Goal: Transaction & Acquisition: Purchase product/service

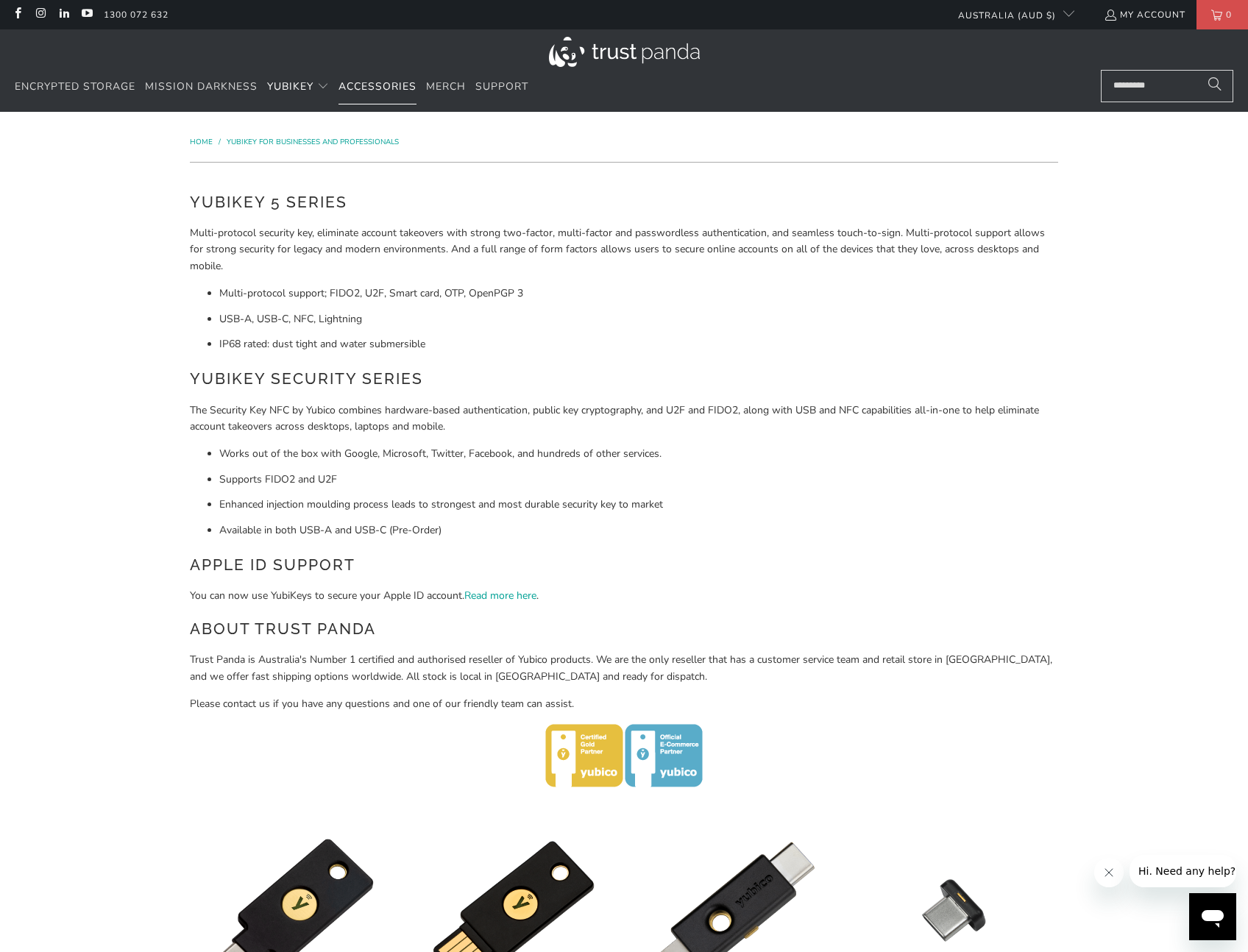
click at [388, 84] on span "Accessories" at bounding box center [378, 86] width 78 height 14
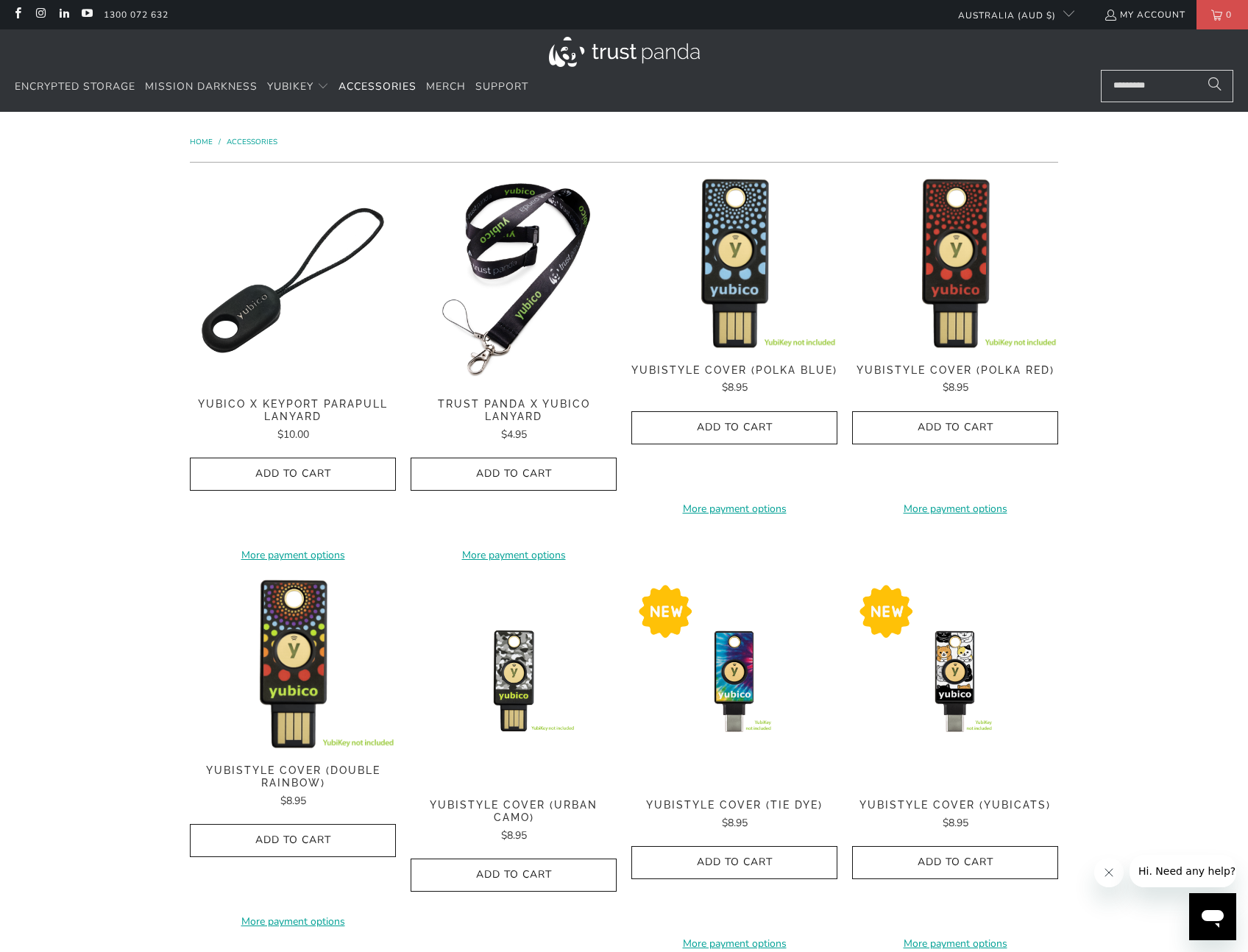
click at [569, 275] on img at bounding box center [514, 280] width 206 height 206
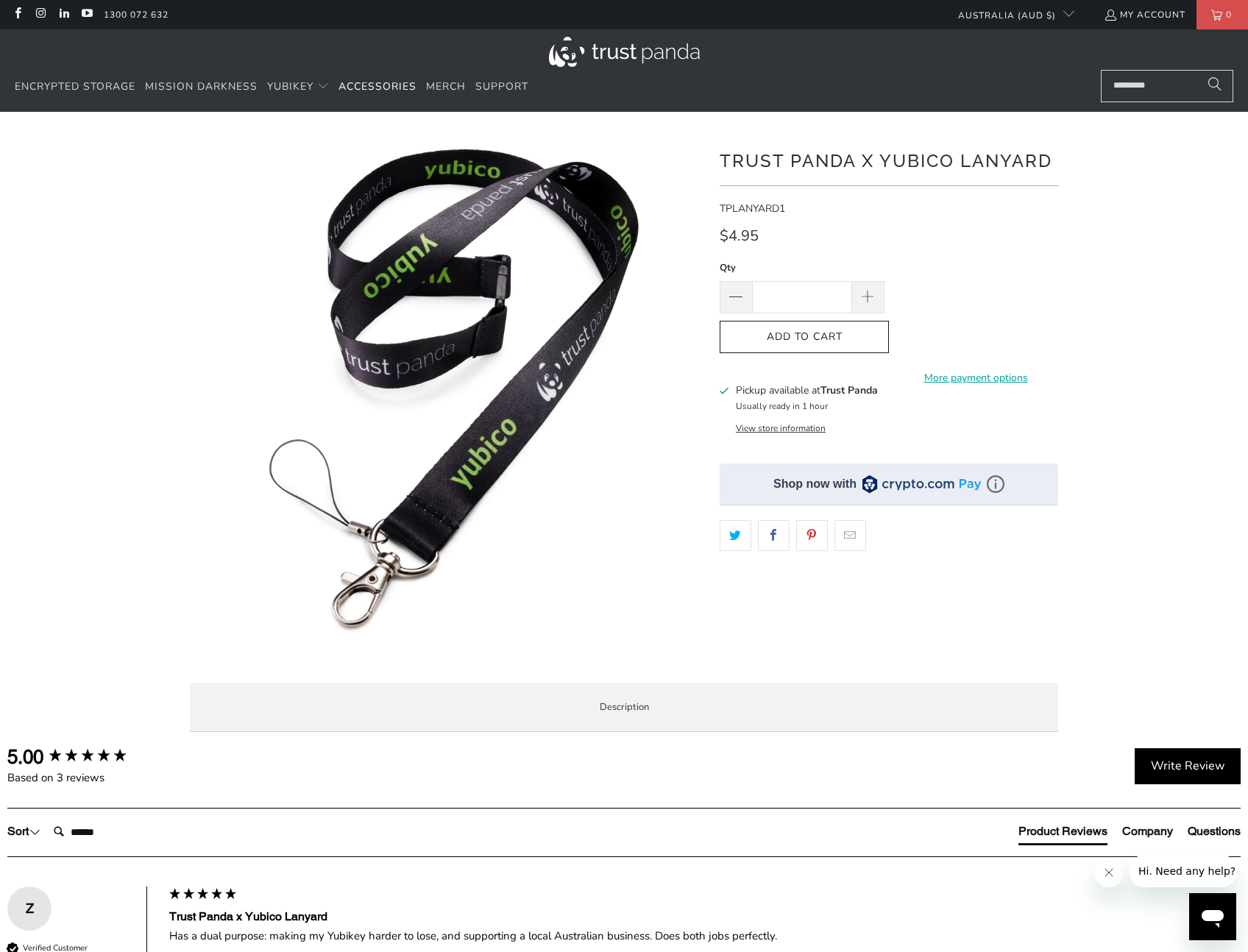
click at [560, 346] on img at bounding box center [236, 476] width 1507 height 1506
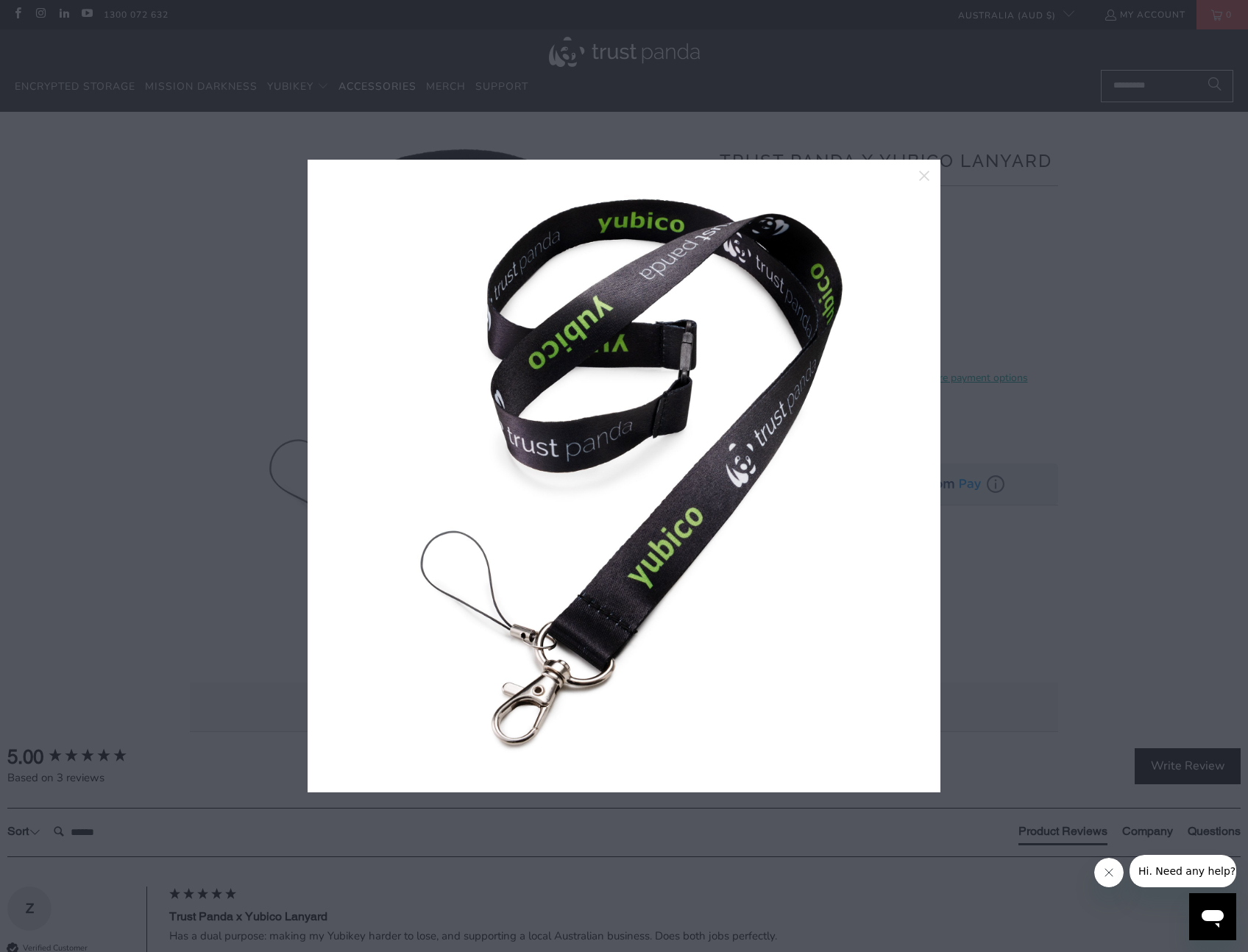
click at [1036, 231] on div at bounding box center [624, 476] width 1248 height 952
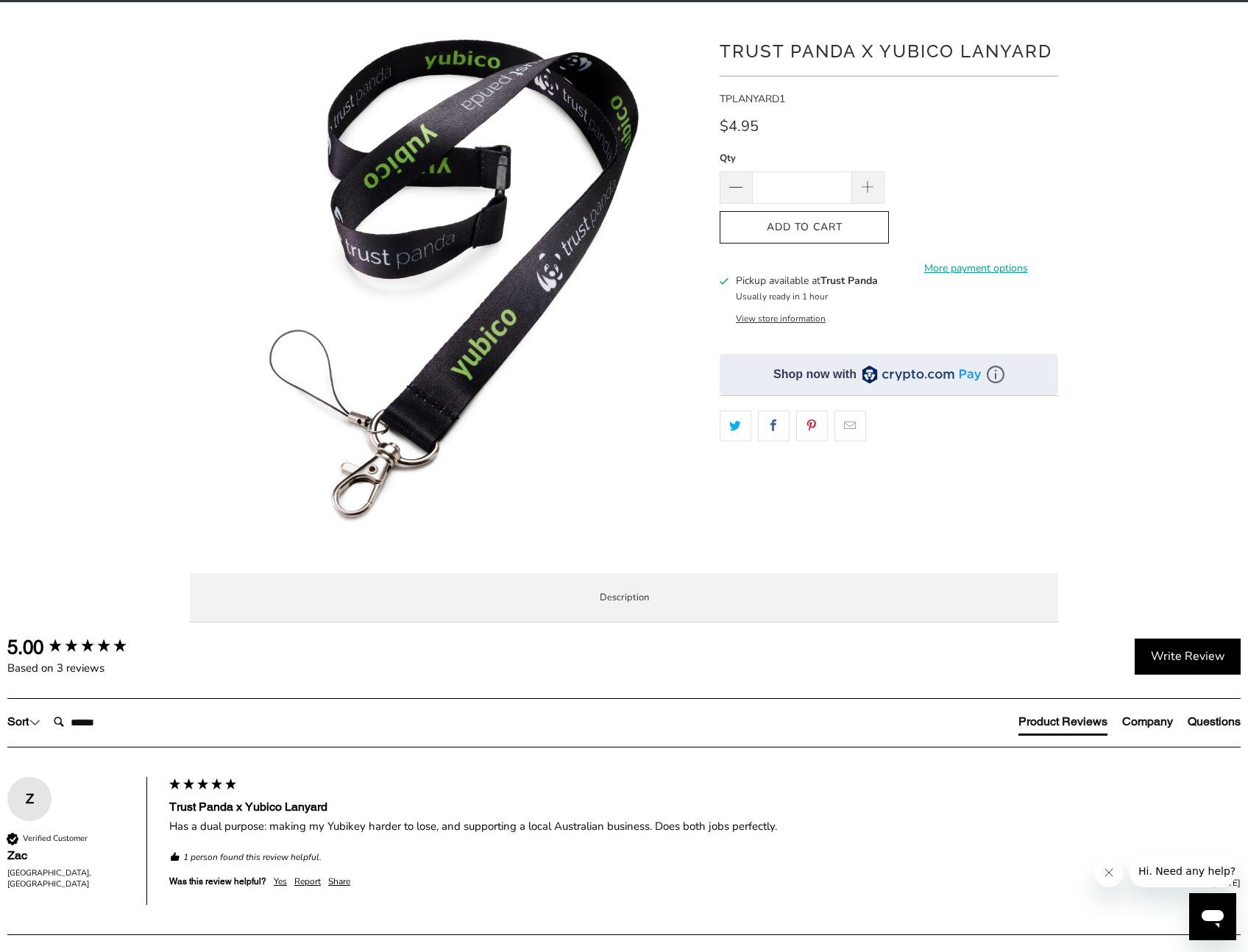
scroll to position [110, 0]
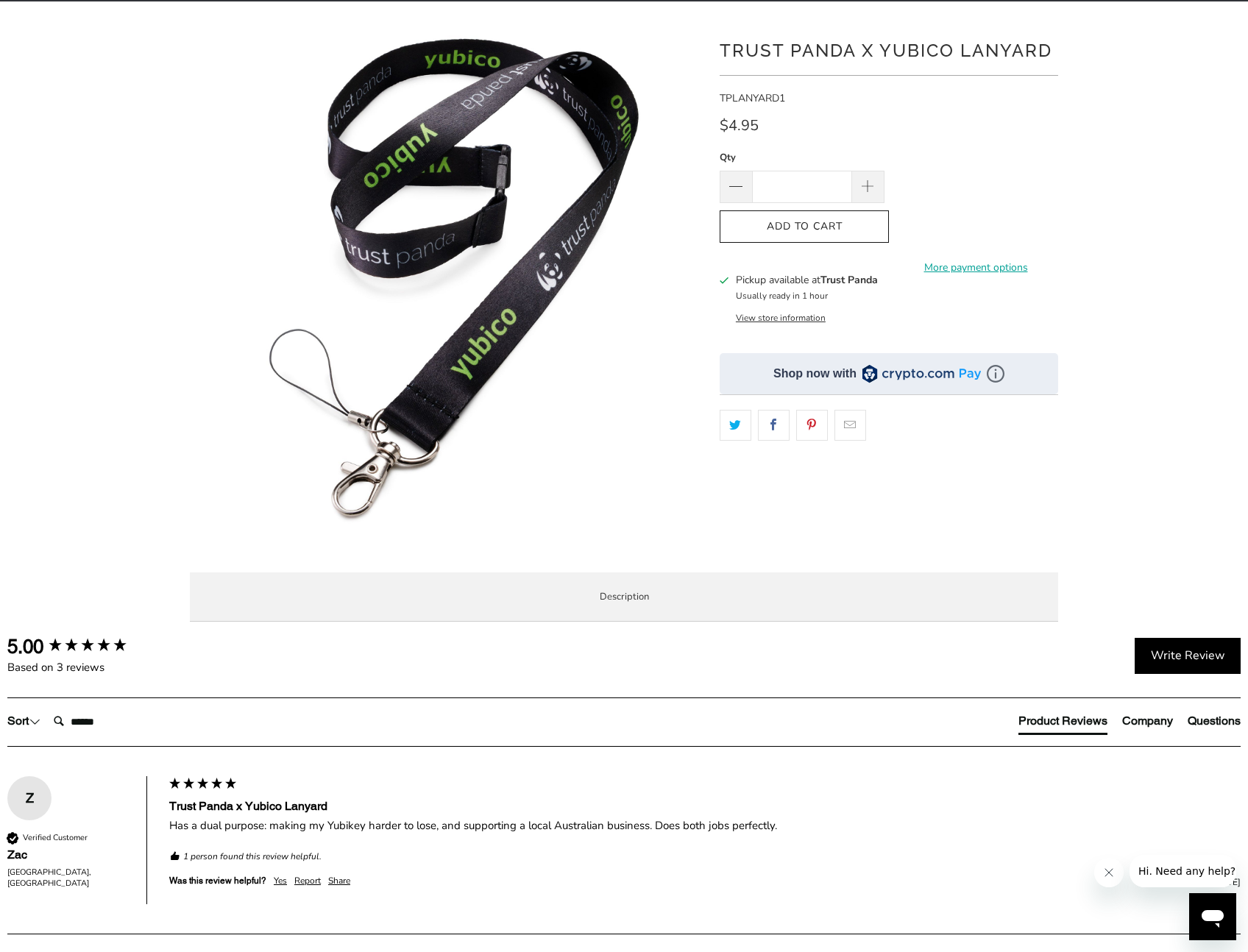
click at [0, 0] on span "Specifications" at bounding box center [0, 0] width 0 height 0
click at [0, 0] on li "Enterprise and Government" at bounding box center [0, 0] width 0 height 0
click at [0, 0] on span "Local Service & Support" at bounding box center [0, 0] width 0 height 0
